Goal: Understand process/instructions

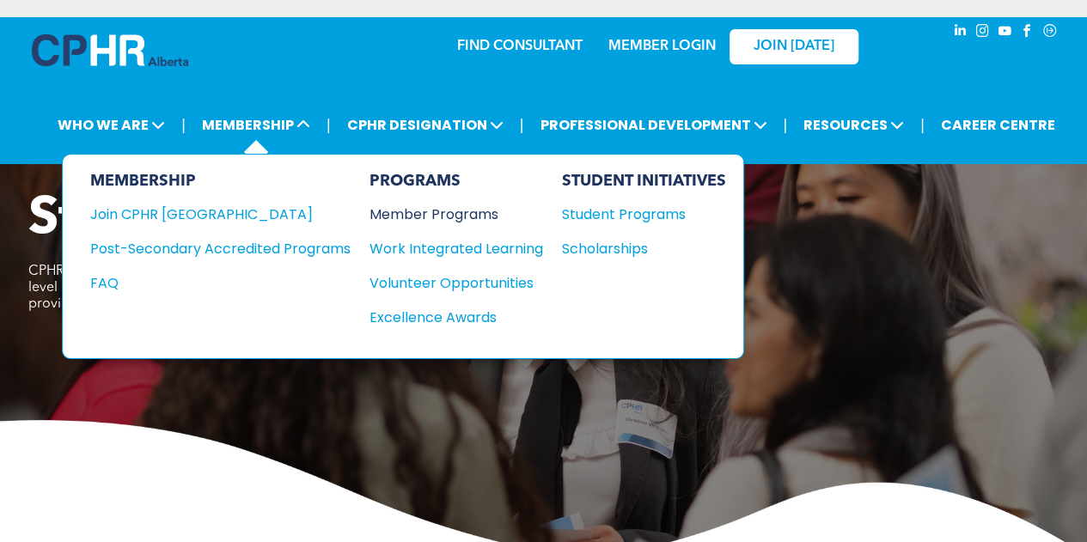
click at [459, 216] on div "Member Programs" at bounding box center [447, 214] width 156 height 21
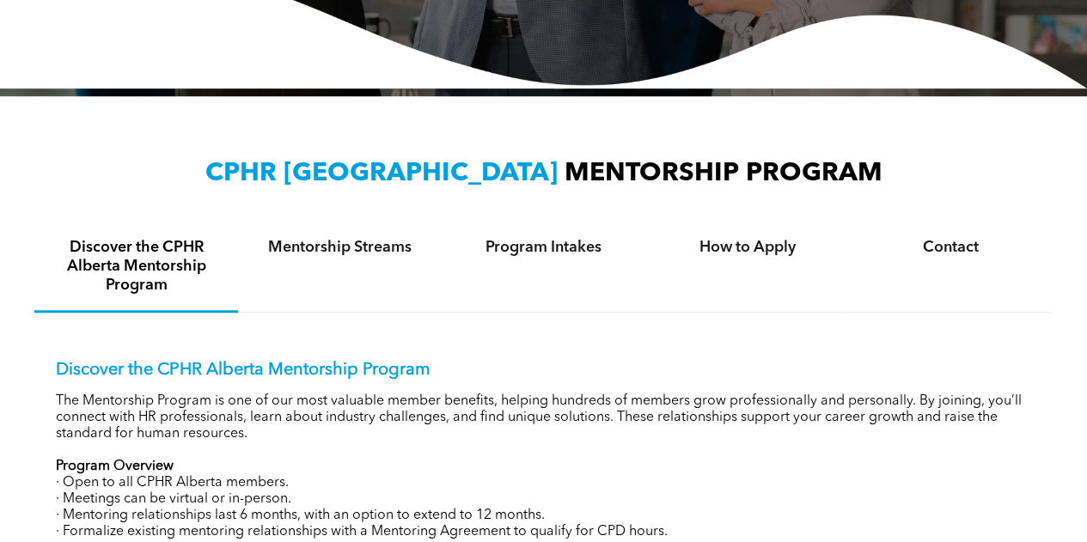
scroll to position [430, 0]
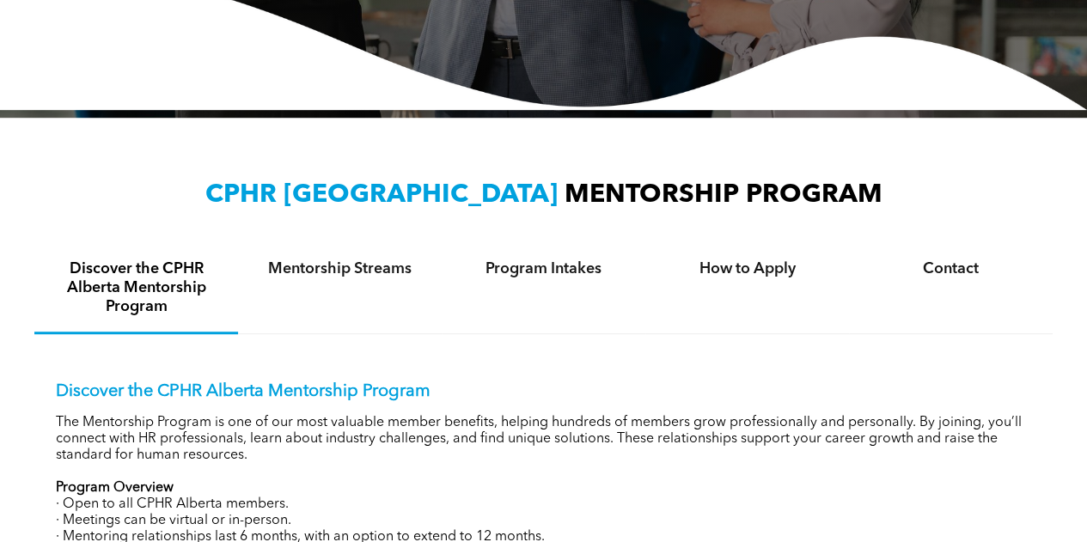
click at [733, 198] on span "MENTORSHIP PROGRAM" at bounding box center [723, 195] width 318 height 26
click at [715, 265] on h4 "How to Apply" at bounding box center [747, 268] width 173 height 19
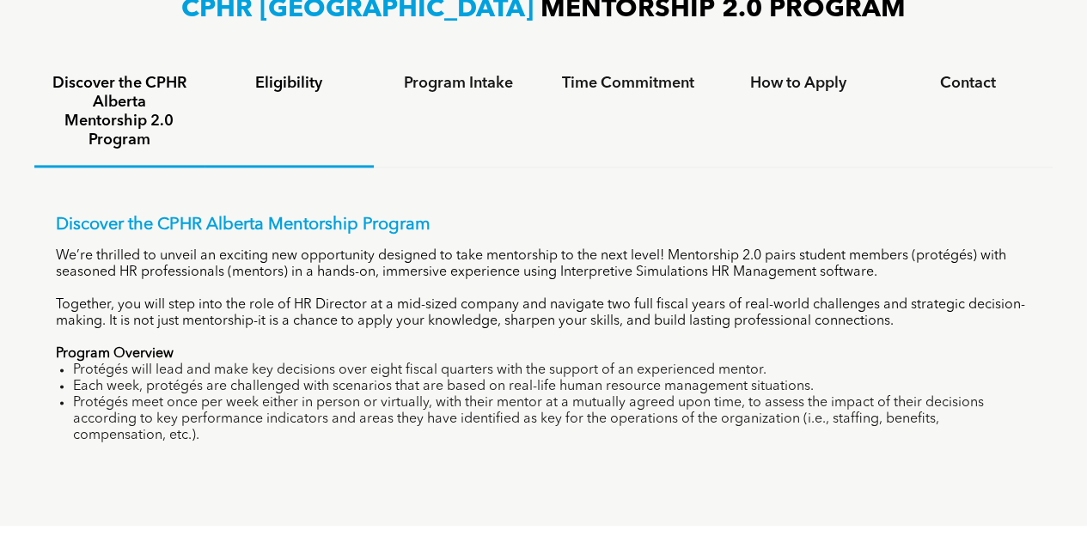
scroll to position [1117, 0]
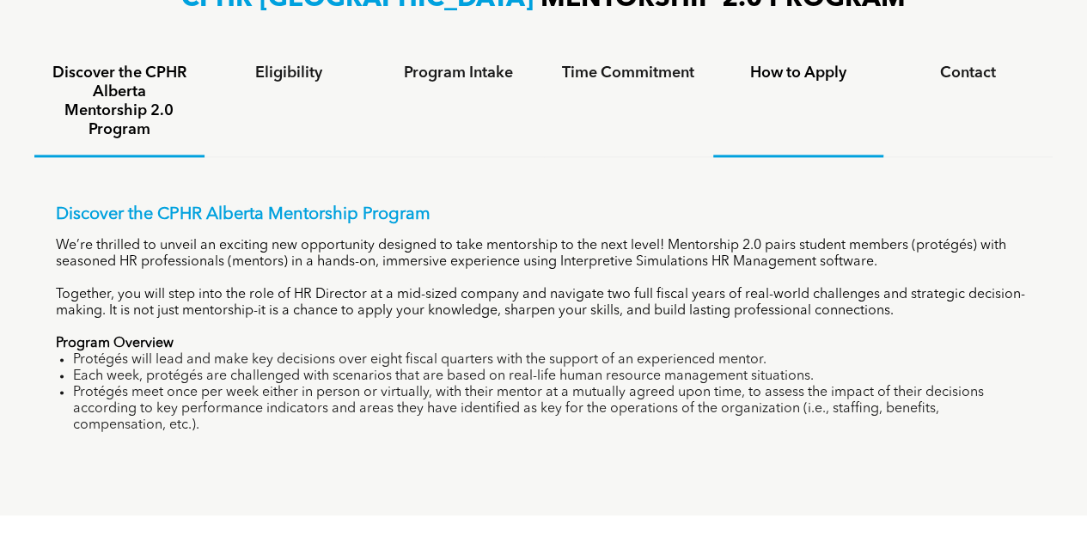
drag, startPoint x: 770, startPoint y: 145, endPoint x: 771, endPoint y: 118, distance: 27.5
drag, startPoint x: 771, startPoint y: 118, endPoint x: 784, endPoint y: 65, distance: 54.2
click at [784, 65] on h4 "How to Apply" at bounding box center [798, 73] width 139 height 19
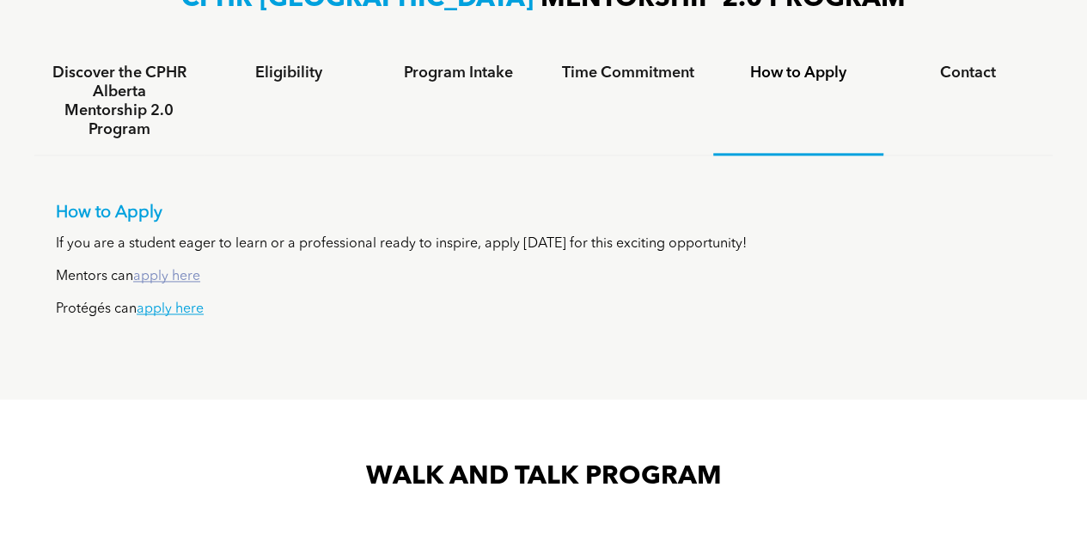
click at [176, 279] on link "apply here" at bounding box center [166, 277] width 67 height 14
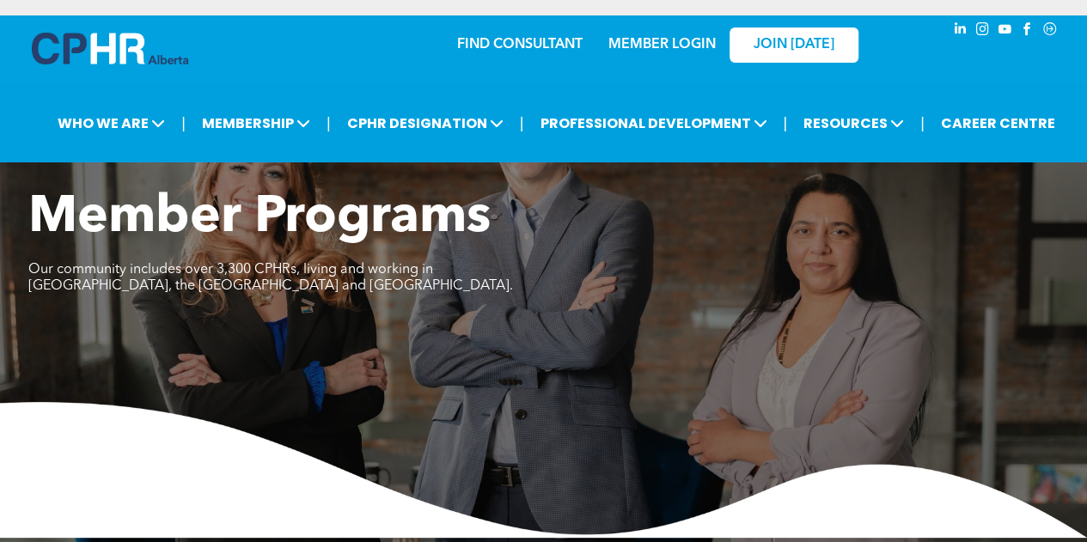
scroll to position [0, 0]
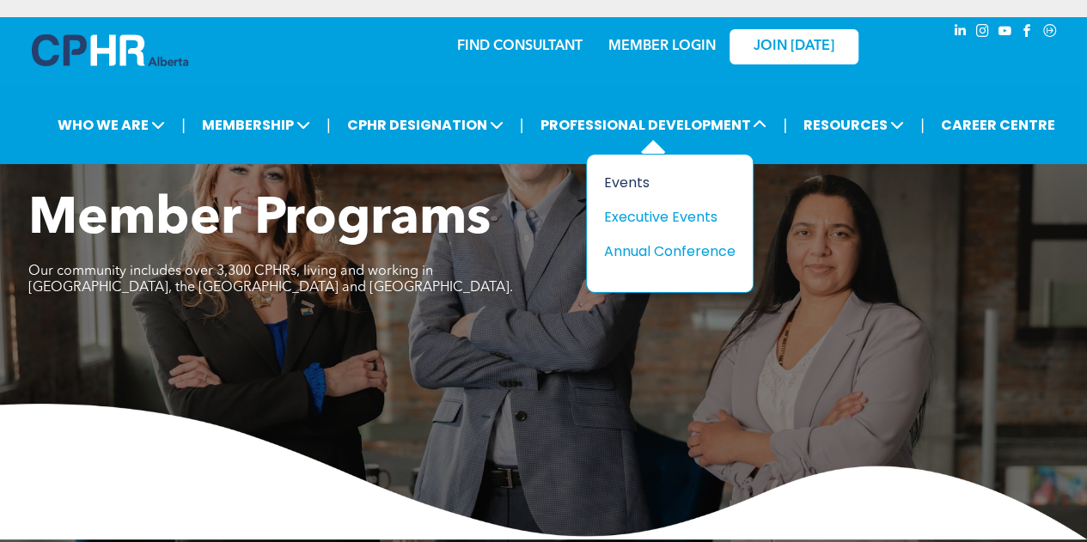
click at [620, 188] on div "Events" at bounding box center [663, 182] width 119 height 21
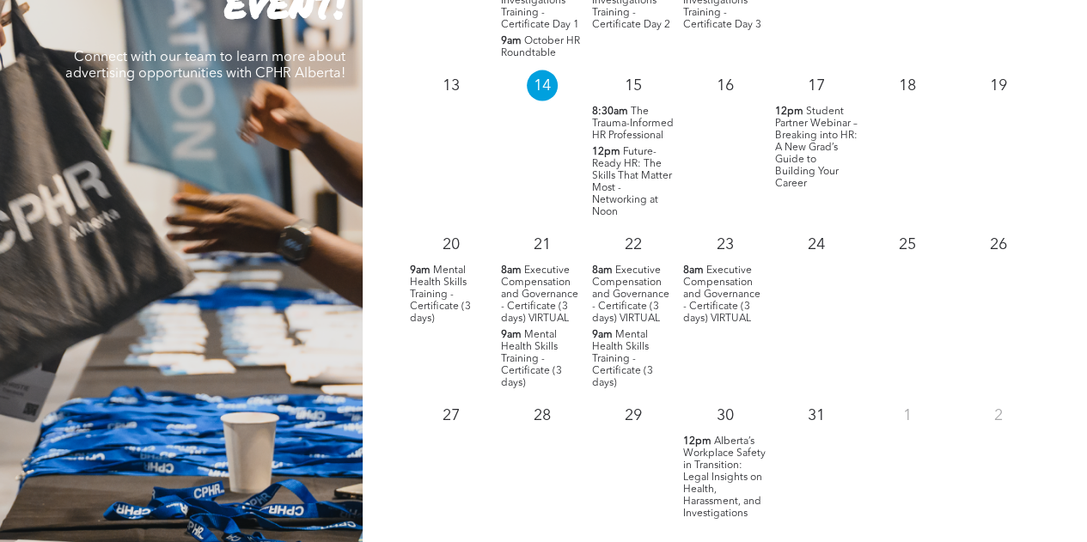
scroll to position [1890, 0]
